Goal: Information Seeking & Learning: Find specific fact

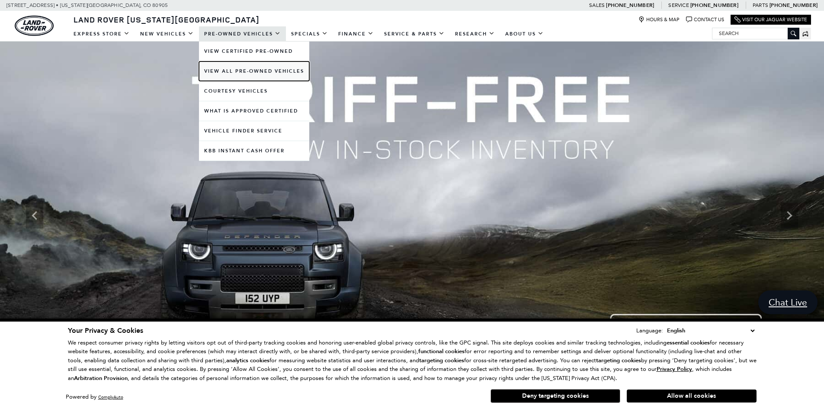
drag, startPoint x: 270, startPoint y: 74, endPoint x: 263, endPoint y: 73, distance: 7.4
click at [270, 74] on link "View All Pre-Owned Vehicles" at bounding box center [254, 70] width 110 height 19
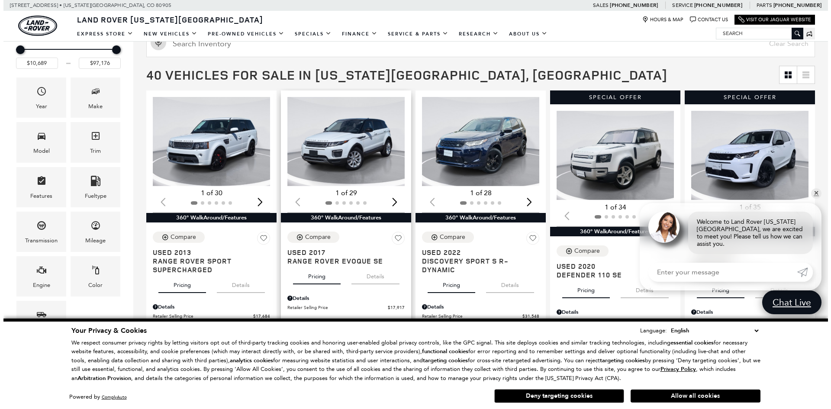
scroll to position [216, 0]
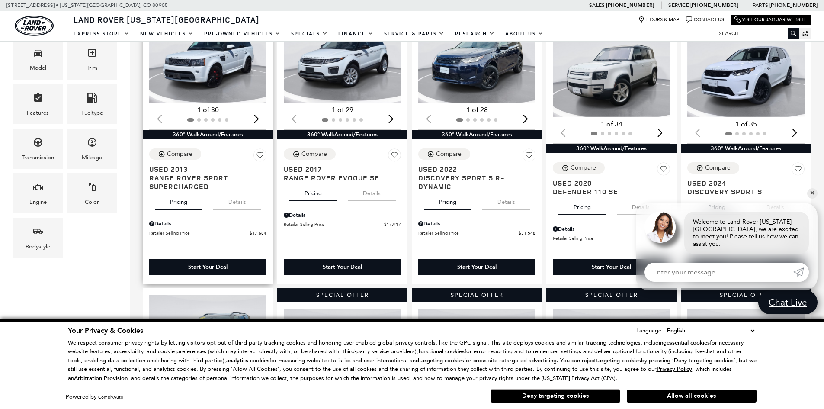
click at [235, 202] on button "Details" at bounding box center [237, 200] width 48 height 19
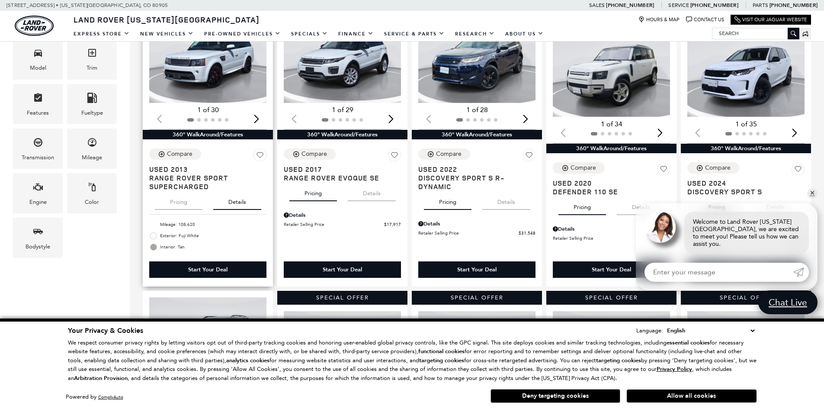
click at [191, 205] on button "Pricing" at bounding box center [179, 200] width 48 height 19
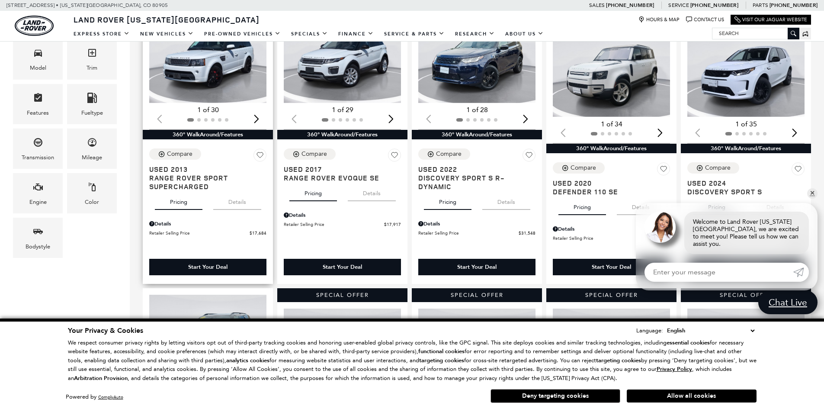
click at [164, 224] on div "Details" at bounding box center [207, 224] width 117 height 8
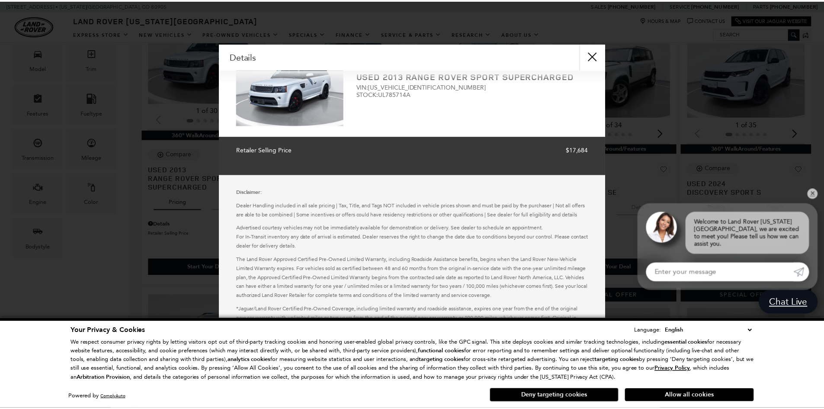
scroll to position [0, 0]
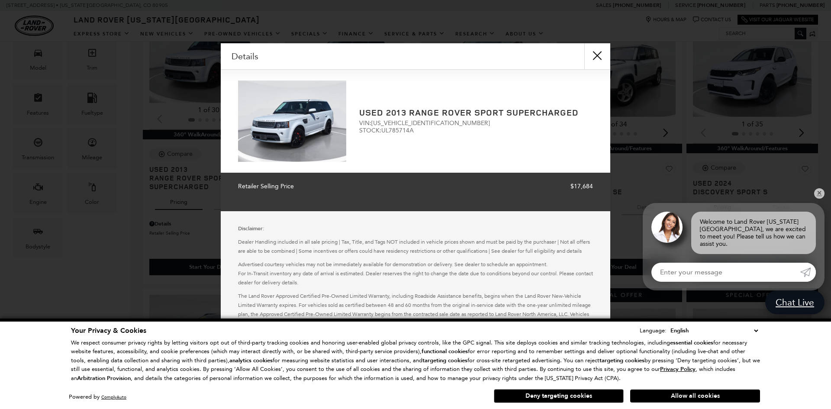
click at [393, 122] on span "VIN: SALSP2E4XDA785714" at bounding box center [476, 122] width 234 height 7
copy span "SALSP2E4XDA785714"
click at [594, 58] on button "close" at bounding box center [597, 56] width 26 height 26
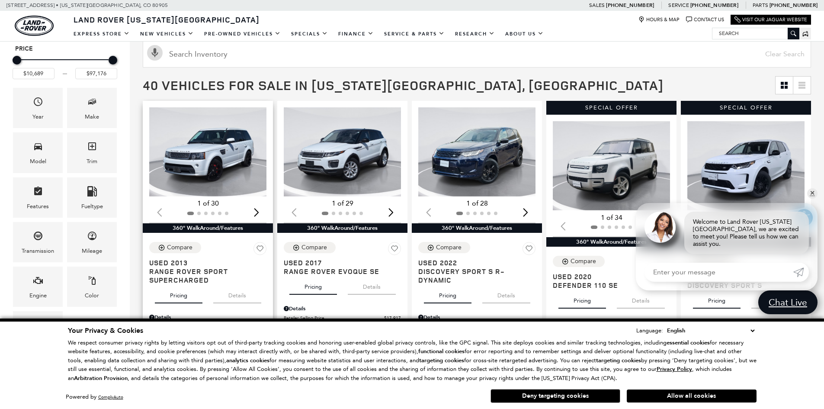
scroll to position [173, 0]
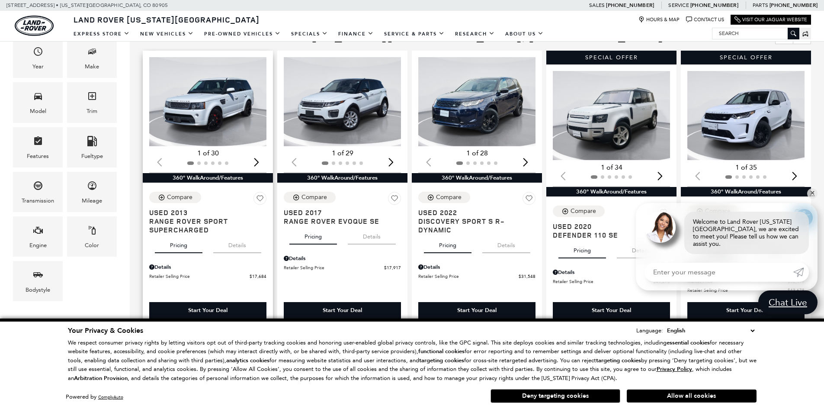
click at [238, 247] on button "Details" at bounding box center [237, 243] width 48 height 19
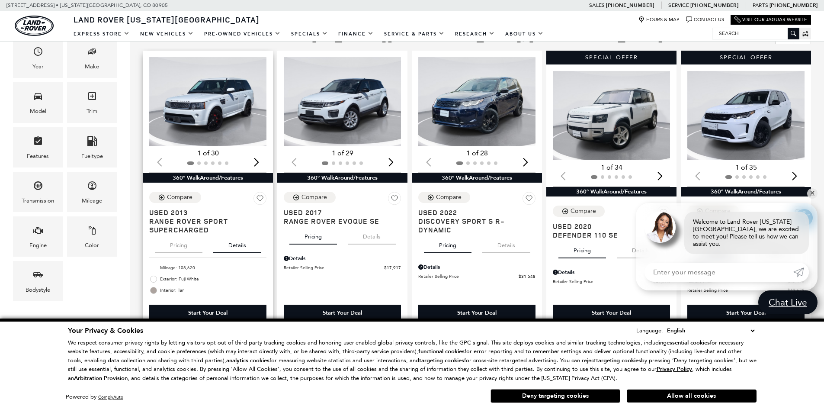
click at [179, 249] on button "Pricing" at bounding box center [179, 243] width 48 height 19
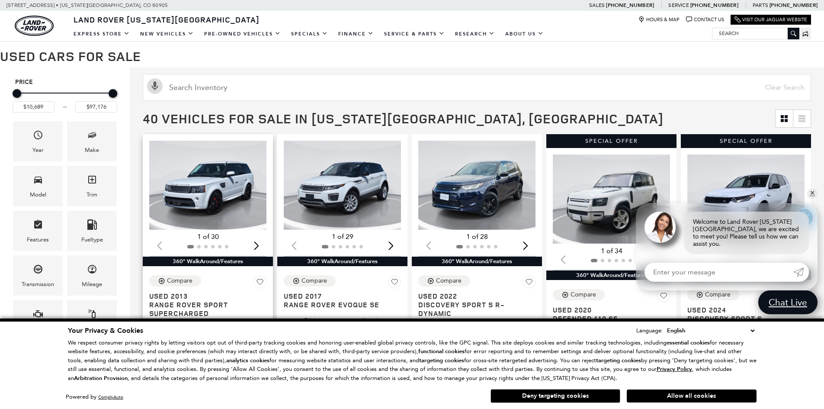
scroll to position [87, 0]
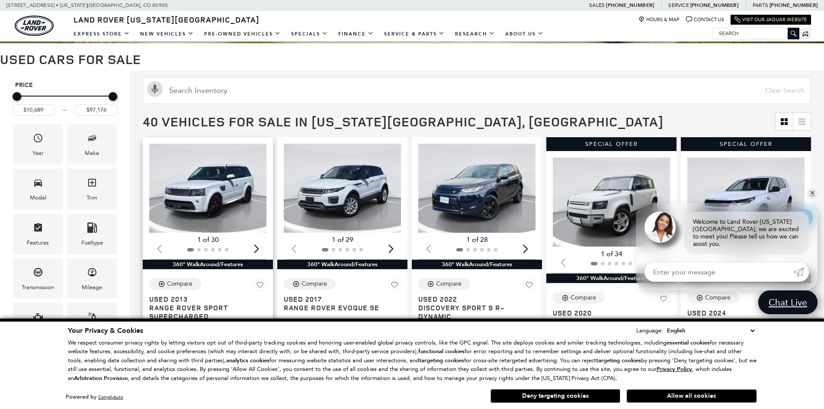
click at [224, 180] on img "1 / 2" at bounding box center [208, 188] width 119 height 89
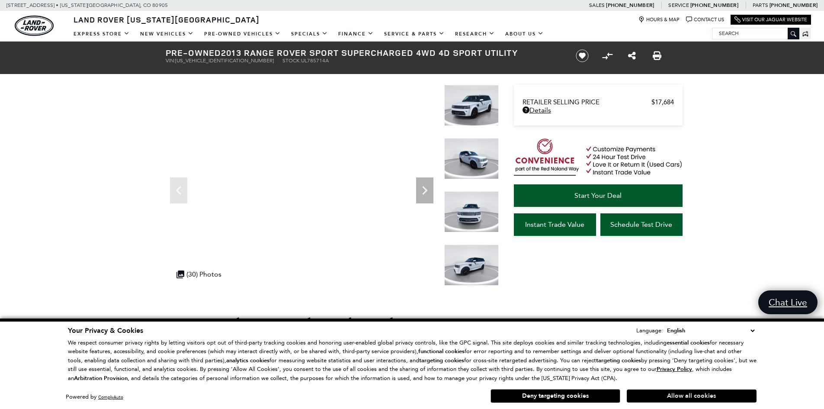
click at [679, 392] on button "Allow all cookies" at bounding box center [692, 395] width 130 height 13
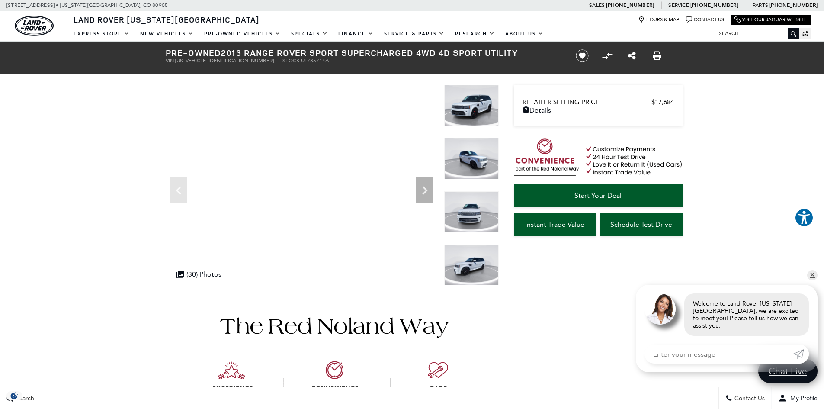
click at [201, 57] on strong "Pre-Owned" at bounding box center [193, 53] width 55 height 12
copy h1 "Owned"
click at [200, 61] on span "SALSP2E4XDA785714" at bounding box center [224, 61] width 99 height 6
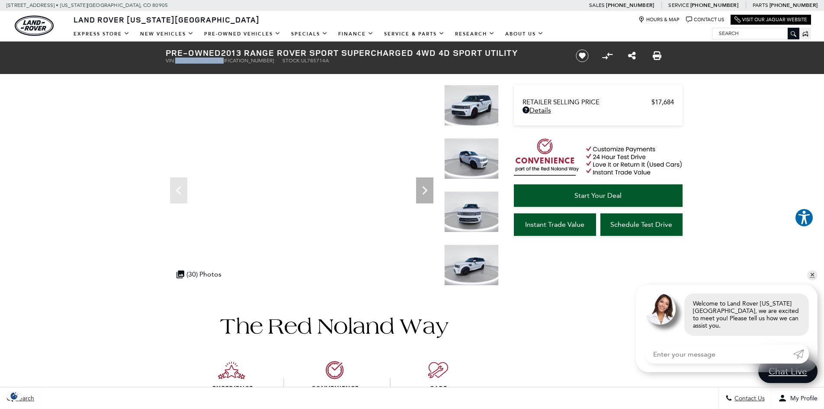
copy span "SALSP2E4XDA785714"
click at [550, 110] on link "Details - about pricing for: Pre-Owned 2013 Range Rover Sport Supercharged 4WD …" at bounding box center [598, 110] width 151 height 8
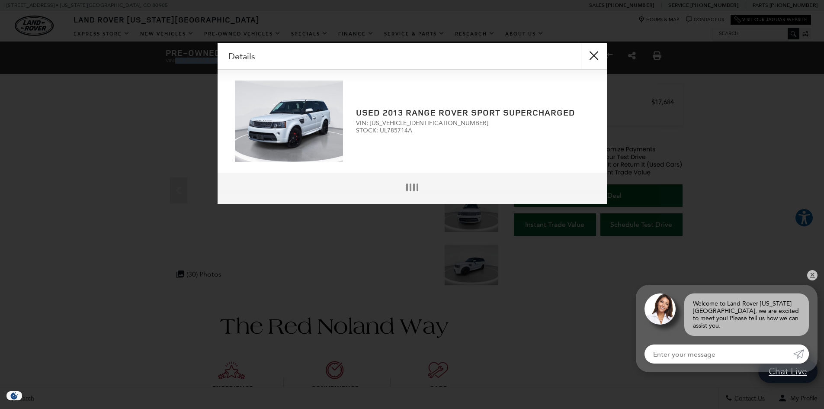
scroll to position [2, 0]
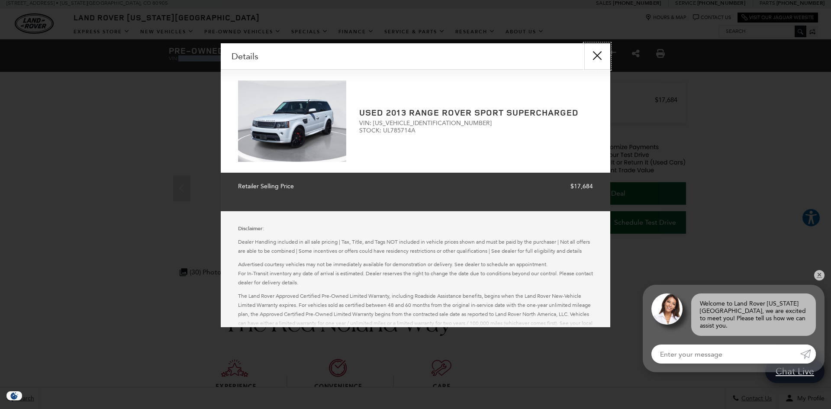
click at [596, 59] on button "close" at bounding box center [597, 56] width 26 height 26
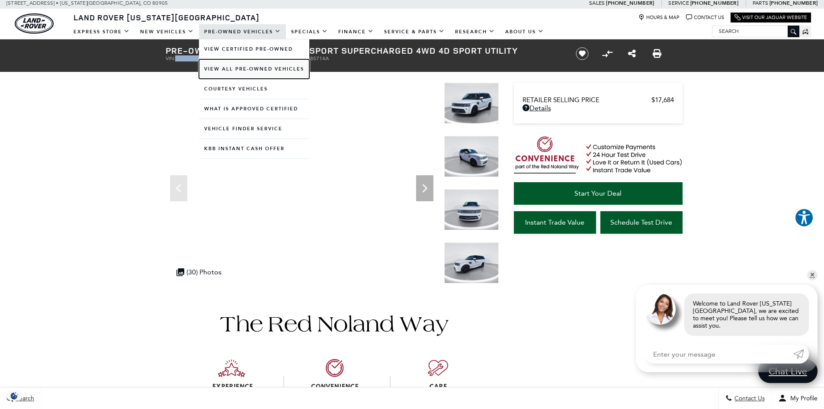
drag, startPoint x: 270, startPoint y: 71, endPoint x: 219, endPoint y: 77, distance: 51.0
click at [270, 71] on link "View All Pre-Owned Vehicles" at bounding box center [254, 68] width 110 height 19
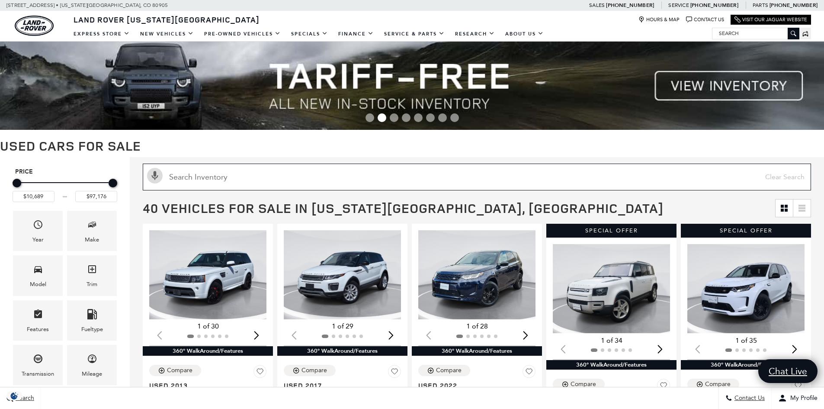
click at [221, 185] on input "text" at bounding box center [477, 177] width 668 height 27
paste input "2T2BBMCA1RC040035"
type input "2T2BBMCA1RC040035"
type input "$56,761"
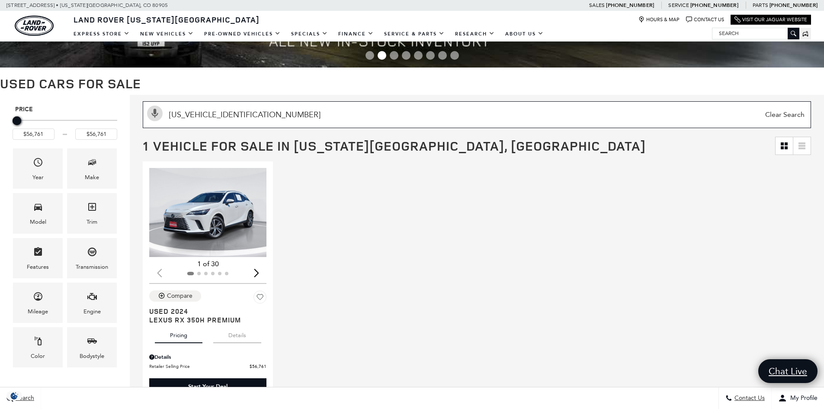
scroll to position [130, 0]
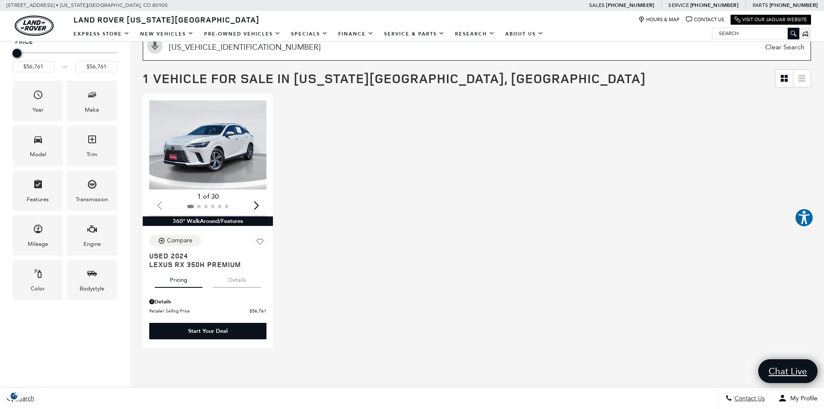
drag, startPoint x: 371, startPoint y: 52, endPoint x: 18, endPoint y: 45, distance: 353.1
paste input "4JGFB5KB1RB022148"
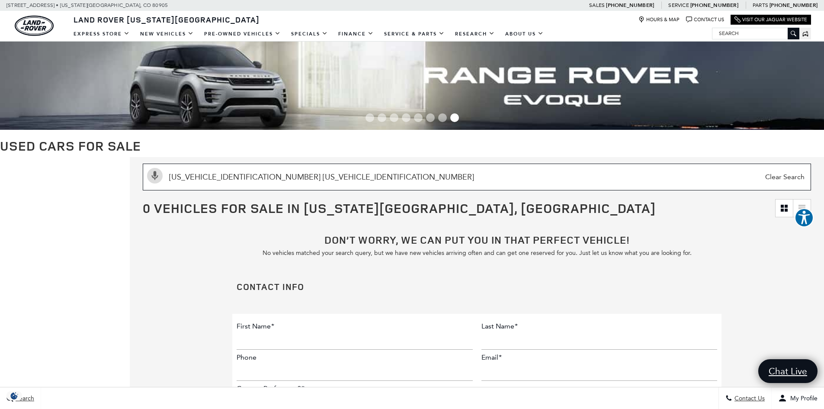
click at [277, 166] on input "2T2BBMCA1RC040035 4JGFB5KB1RB022148" at bounding box center [477, 177] width 668 height 27
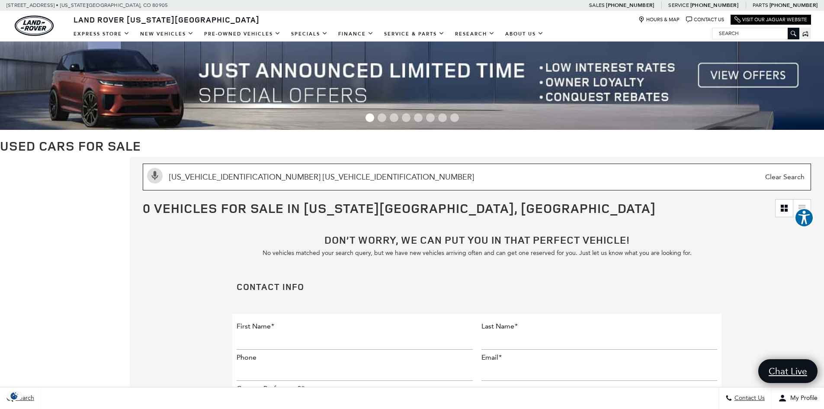
drag, startPoint x: 360, startPoint y: 180, endPoint x: 55, endPoint y: 170, distance: 305.6
paste input "Search Inventory"
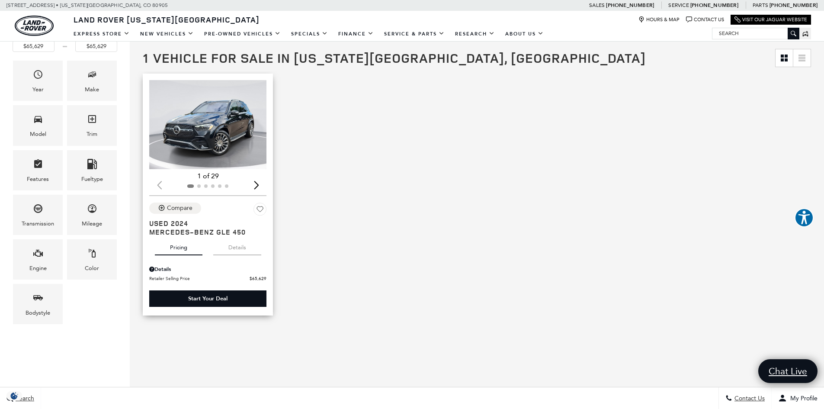
scroll to position [173, 0]
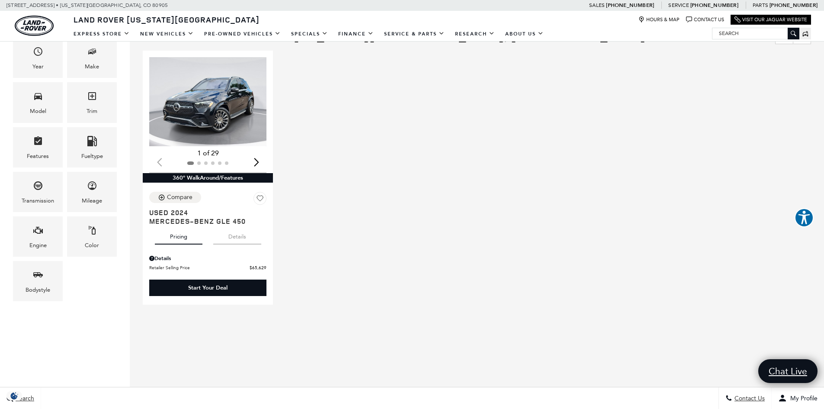
click at [321, 155] on div "Loading... (29) View All Photos 1 of 29 360° WalkAround/Features Compare Used 2…" at bounding box center [477, 177] width 673 height 258
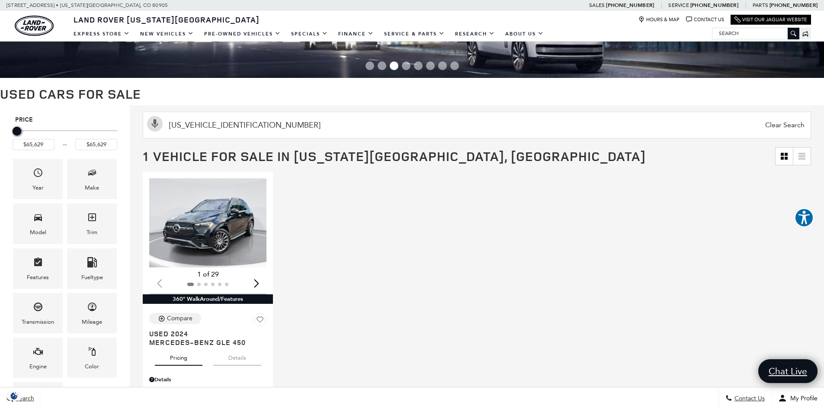
scroll to position [0, 0]
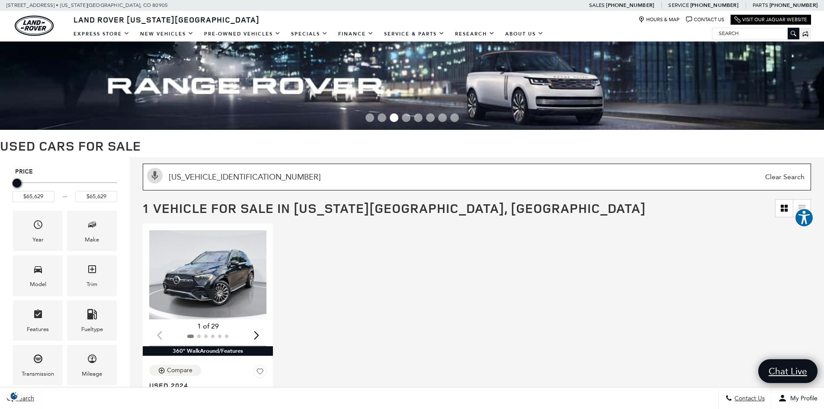
drag, startPoint x: 264, startPoint y: 176, endPoint x: 72, endPoint y: 177, distance: 191.7
paste input "S4BTGUD2N3238424"
type input "4S4BTGUD2N3238424"
type input "$27,088"
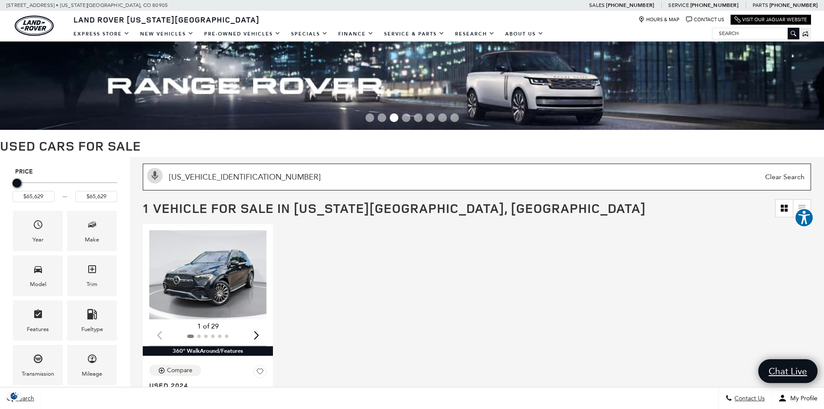
type input "$27,088"
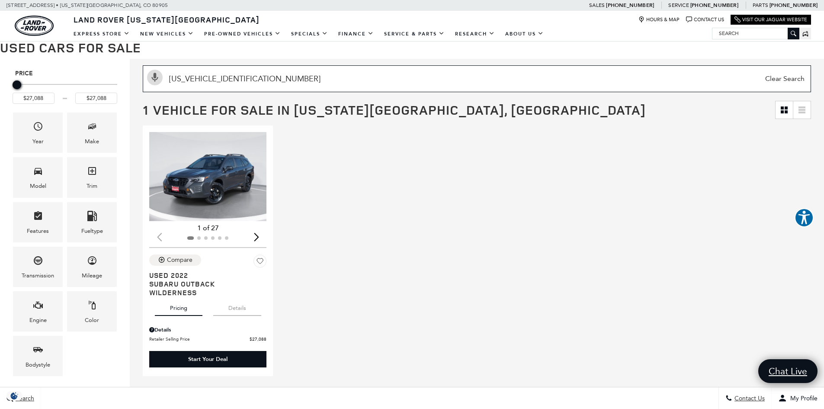
scroll to position [173, 0]
